Goal: Task Accomplishment & Management: Manage account settings

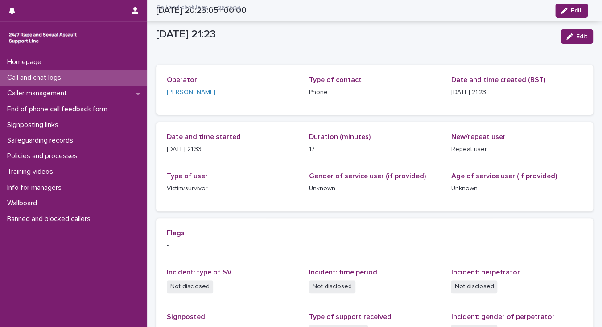
scroll to position [165, 0]
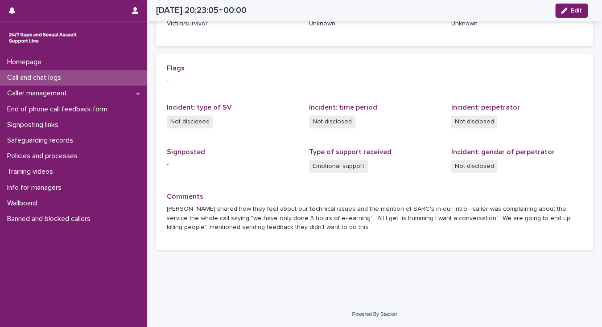
click at [54, 78] on p "Call and chat logs" at bounding box center [36, 78] width 65 height 8
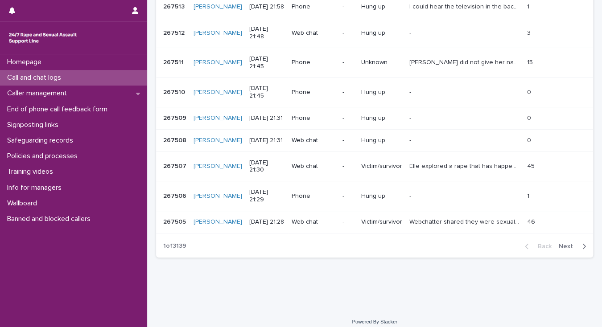
scroll to position [238, 0]
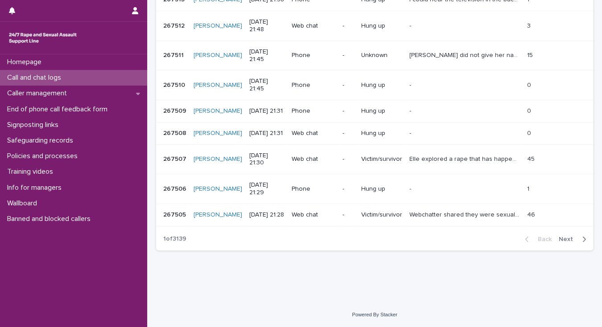
click at [562, 238] on span "Next" at bounding box center [569, 239] width 20 height 6
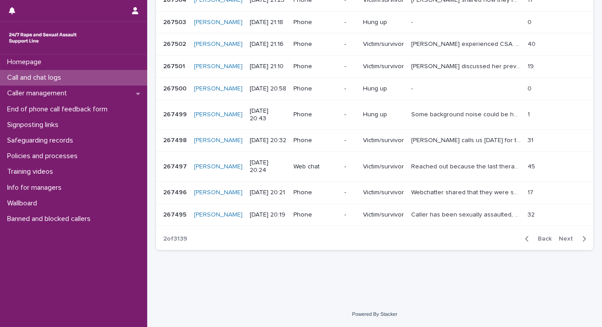
scroll to position [215, 0]
click at [563, 239] on span "Next" at bounding box center [569, 239] width 20 height 6
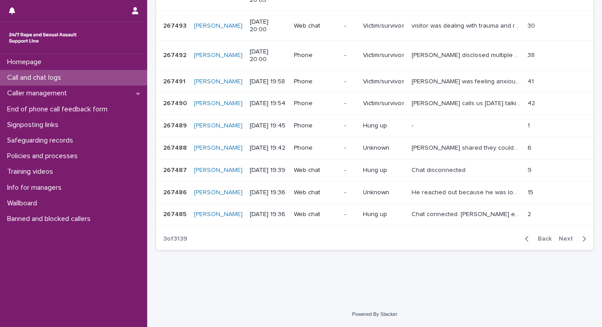
click at [563, 239] on span "Next" at bounding box center [569, 239] width 20 height 6
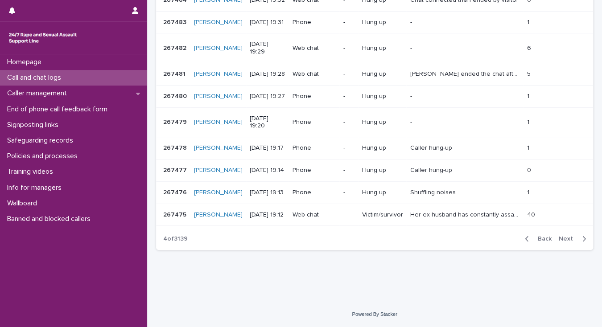
scroll to position [211, 0]
click at [563, 242] on span "Next" at bounding box center [569, 239] width 20 height 6
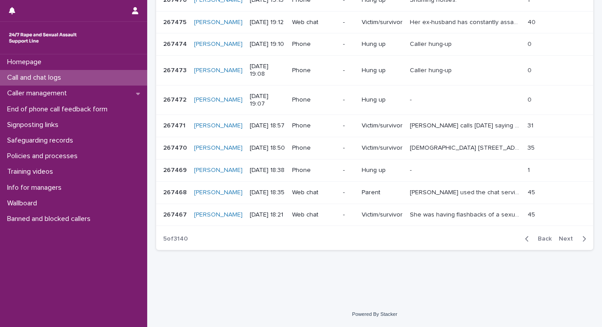
click at [96, 78] on div "Call and chat logs" at bounding box center [73, 78] width 147 height 16
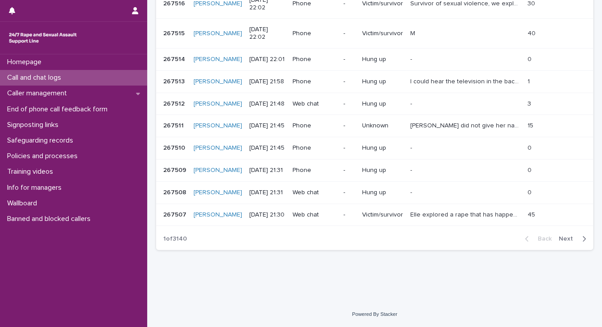
scroll to position [208, 0]
click at [415, 28] on p "M" at bounding box center [413, 32] width 7 height 9
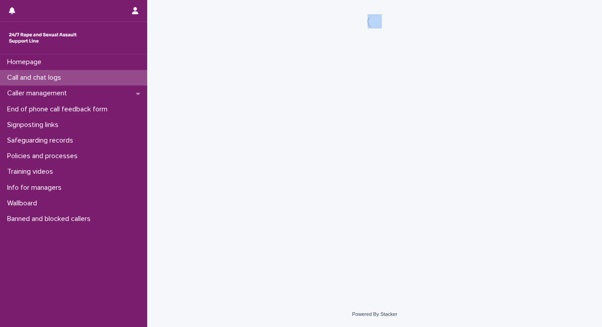
click at [415, 14] on div at bounding box center [374, 21] width 409 height 14
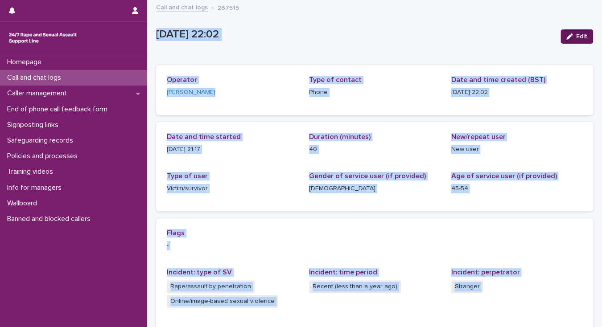
click at [577, 37] on span "Edit" at bounding box center [581, 36] width 11 height 6
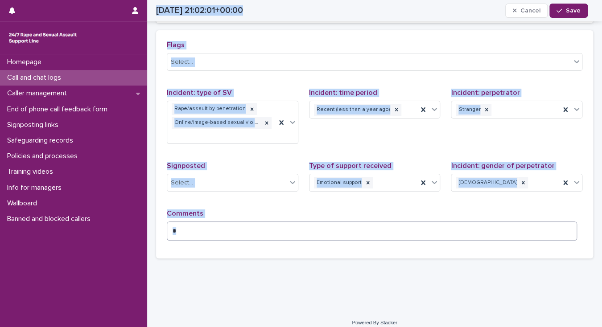
scroll to position [223, 0]
click at [182, 221] on textarea "*" at bounding box center [372, 230] width 410 height 19
click at [181, 221] on textarea "*" at bounding box center [372, 230] width 410 height 19
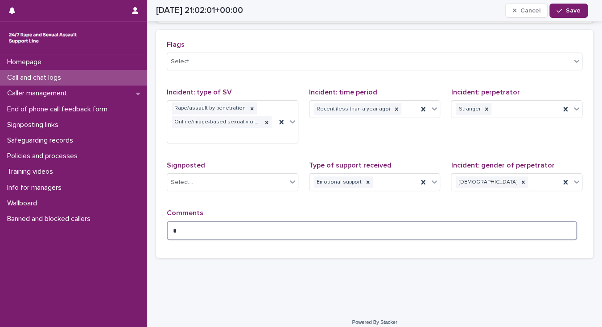
paste textarea "**********"
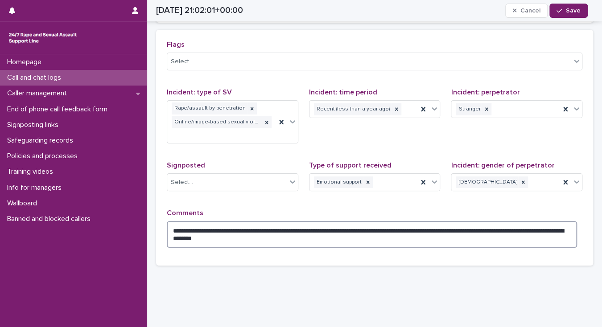
click at [178, 221] on textarea "**********" at bounding box center [372, 234] width 410 height 27
type textarea "**********"
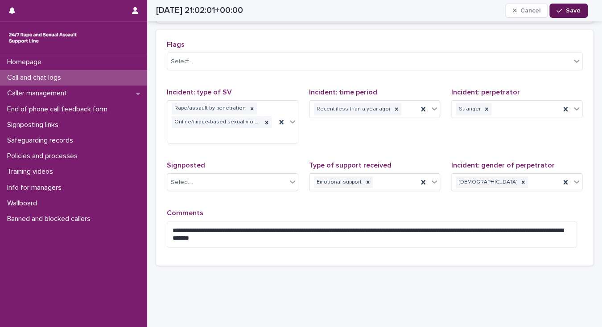
click at [574, 12] on span "Save" at bounding box center [573, 11] width 15 height 6
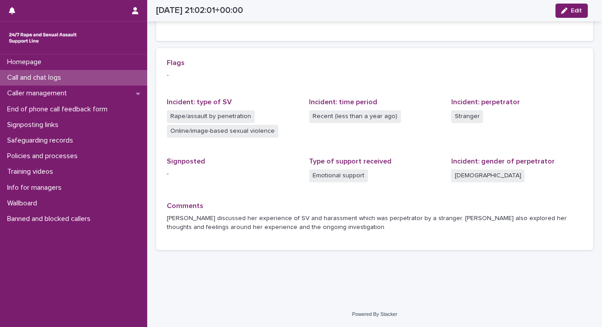
scroll to position [170, 0]
click at [54, 76] on p "Call and chat logs" at bounding box center [36, 78] width 65 height 8
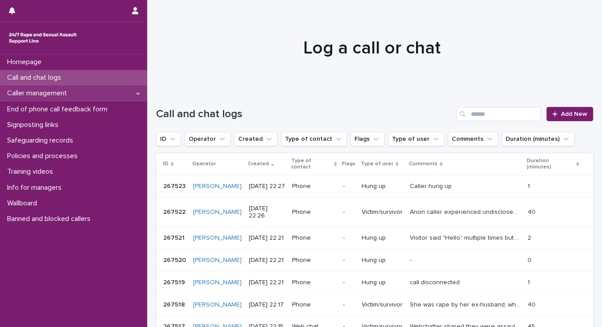
click at [60, 95] on p "Caller management" at bounding box center [39, 93] width 70 height 8
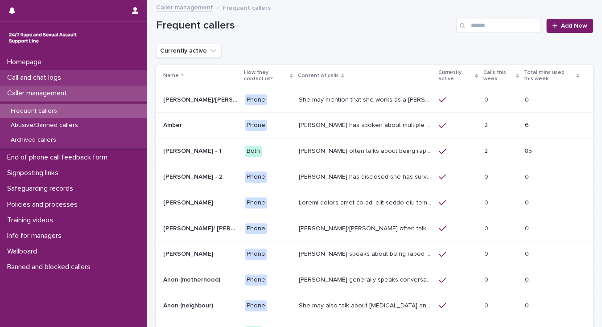
click at [58, 78] on p "Call and chat logs" at bounding box center [36, 78] width 65 height 8
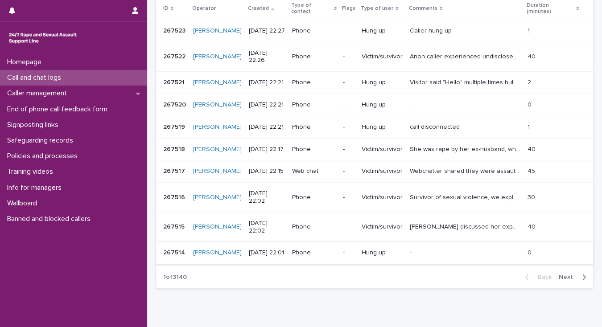
scroll to position [178, 0]
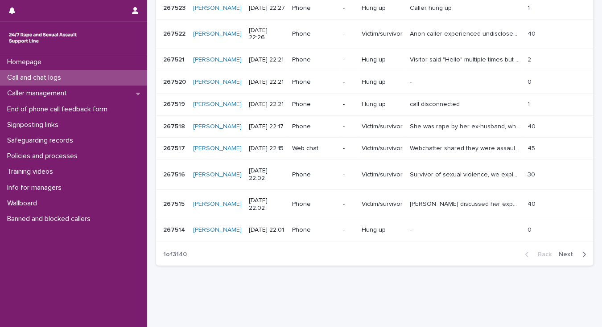
click at [559, 258] on span "Next" at bounding box center [569, 255] width 20 height 6
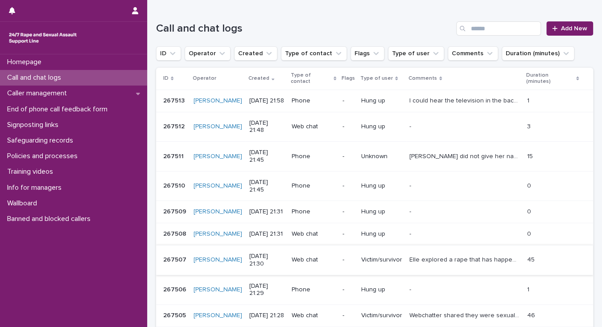
scroll to position [78, 0]
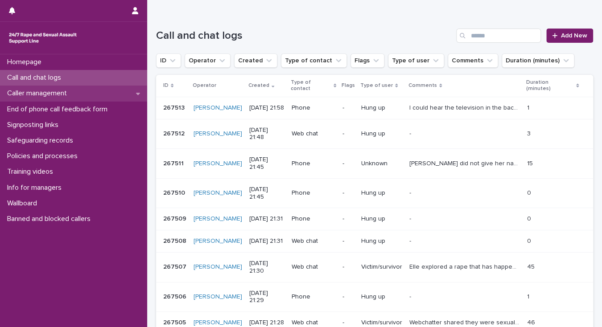
click at [80, 92] on div "Caller management" at bounding box center [73, 94] width 147 height 16
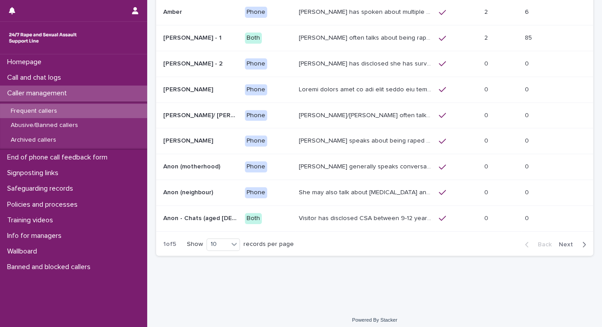
scroll to position [118, 0]
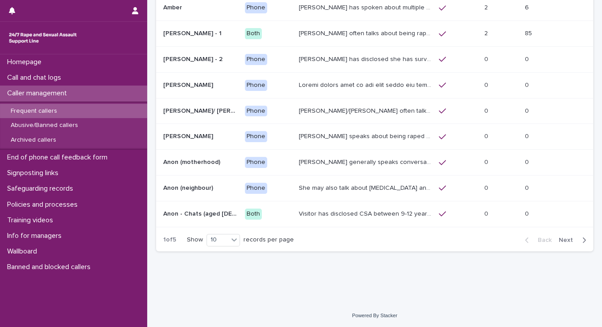
click at [563, 238] on span "Next" at bounding box center [569, 240] width 20 height 6
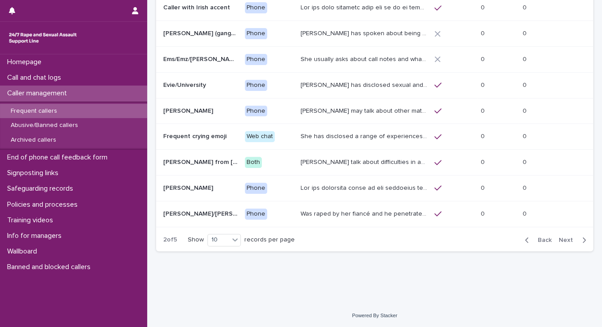
click at [563, 240] on span "Next" at bounding box center [569, 240] width 20 height 6
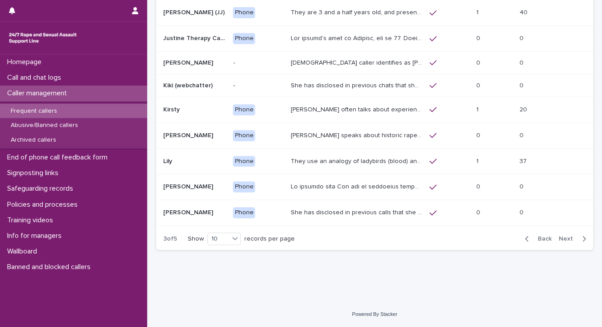
scroll to position [112, 0]
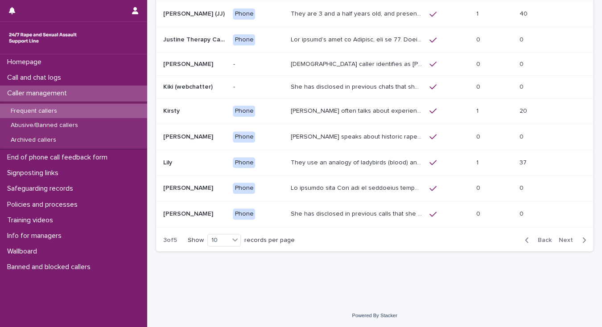
click at [563, 240] on span "Next" at bounding box center [569, 240] width 20 height 6
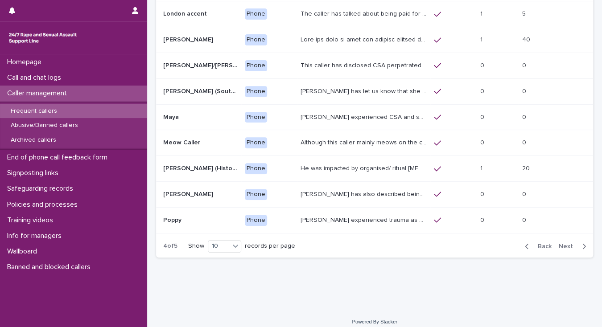
scroll to position [114, 0]
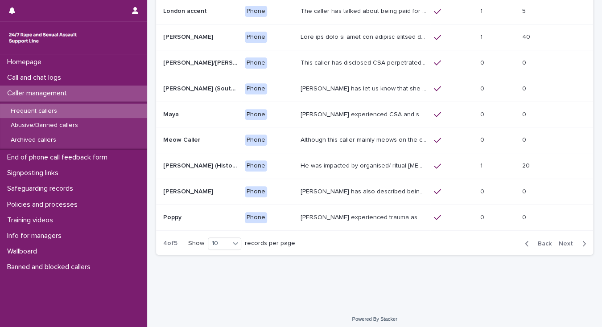
click at [563, 241] on span "Next" at bounding box center [569, 244] width 20 height 6
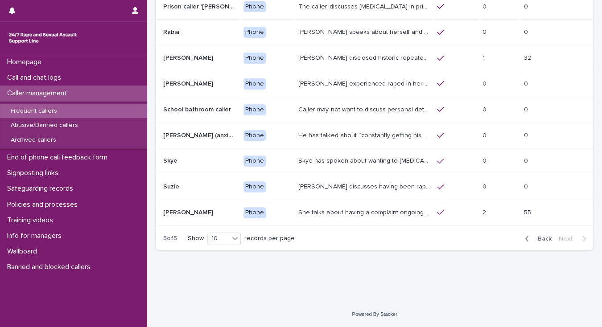
scroll to position [92, 0]
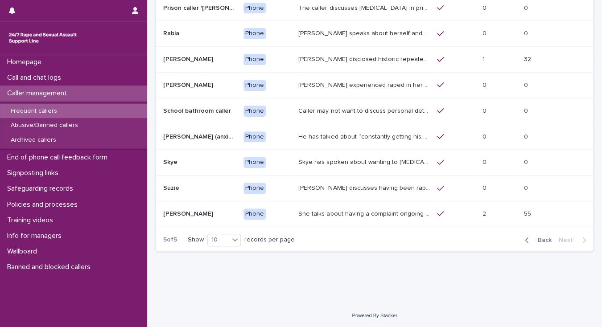
click at [372, 212] on p "She talks about having a complaint ongoing with the police, and may mention tha…" at bounding box center [364, 213] width 133 height 9
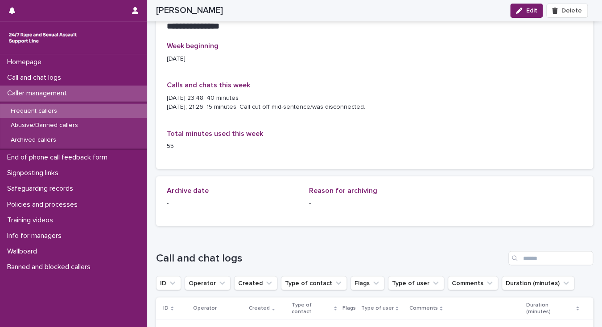
scroll to position [571, 0]
